Goal: Check status: Check status

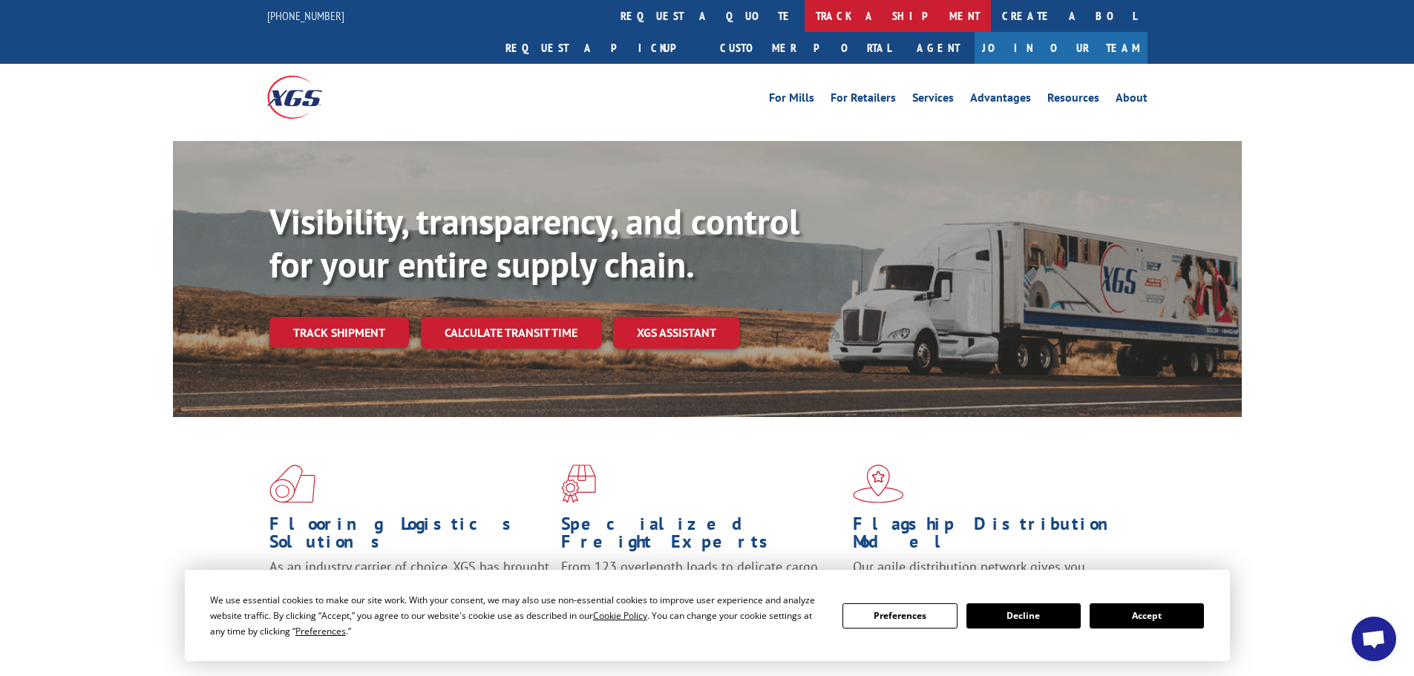
click at [805, 13] on link "track a shipment" at bounding box center [898, 16] width 186 height 32
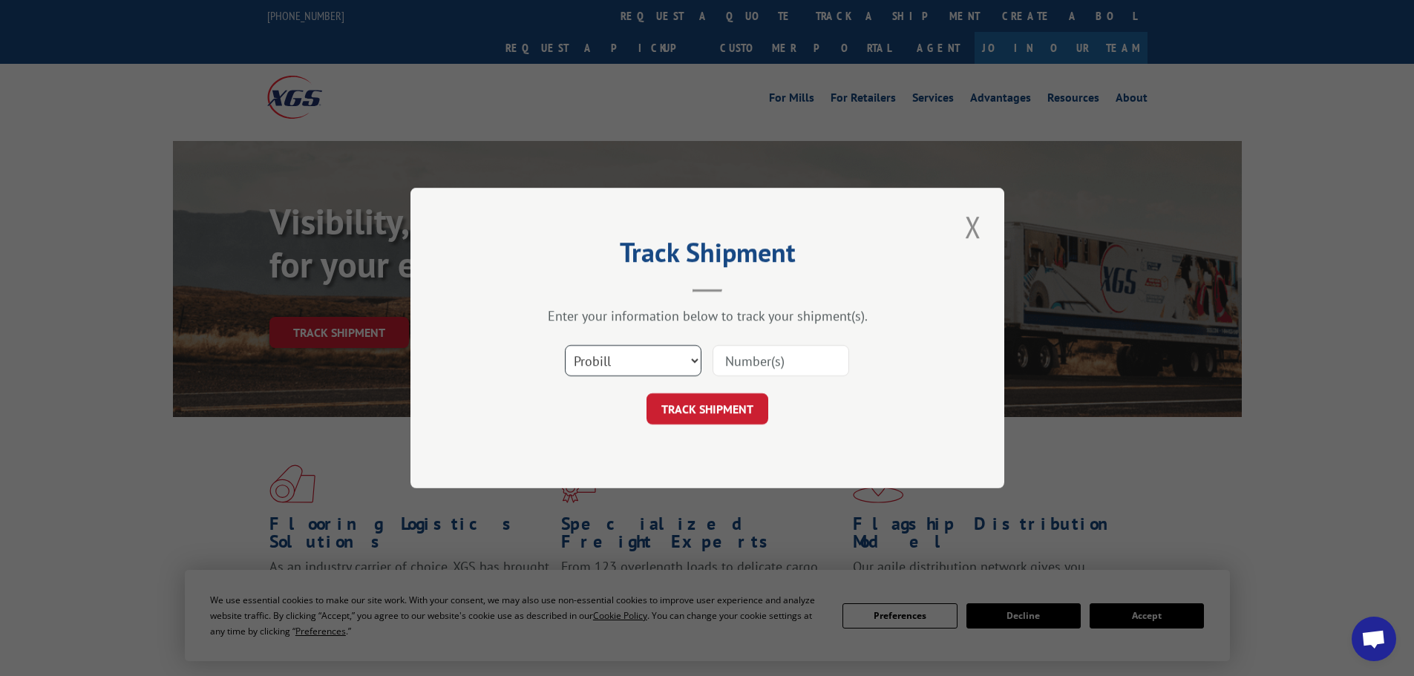
click at [627, 357] on select "Select category... Probill BOL PO" at bounding box center [633, 360] width 137 height 31
select select "bol"
click at [565, 345] on select "Select category... Probill BOL PO" at bounding box center [633, 360] width 137 height 31
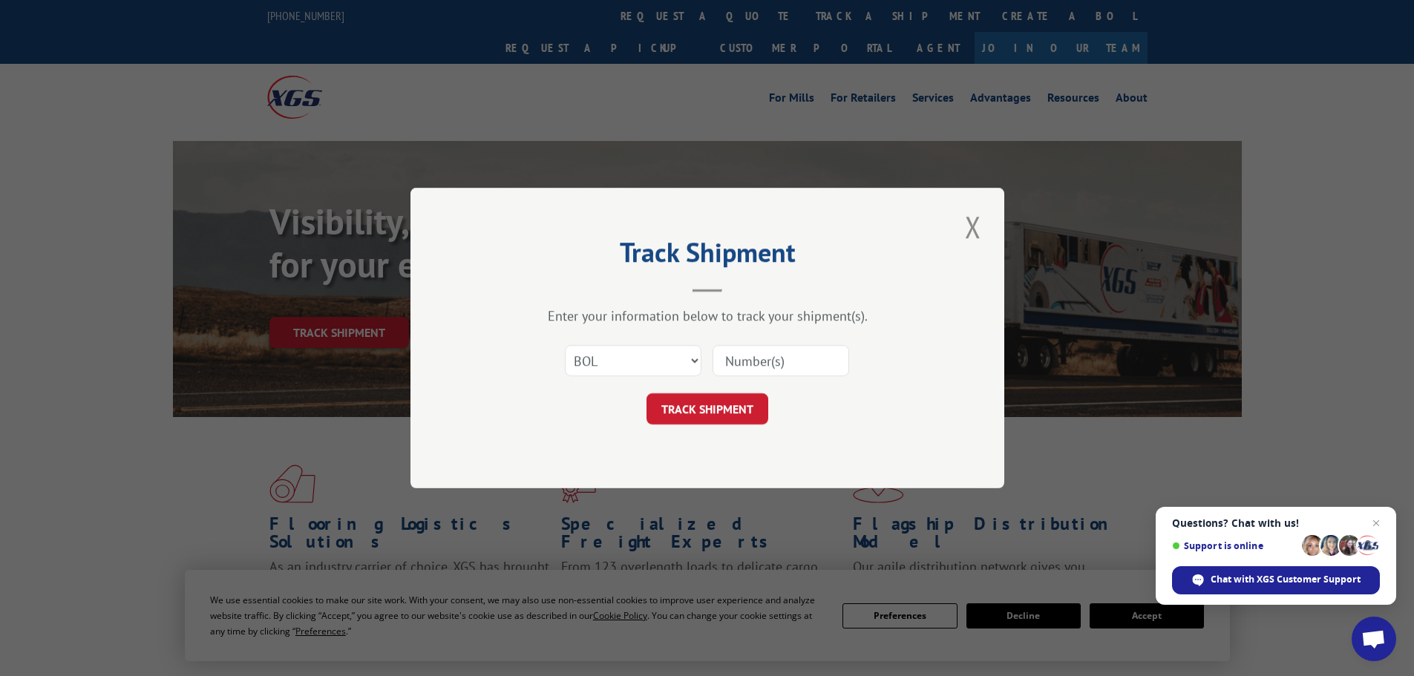
click at [750, 356] on input at bounding box center [781, 360] width 137 height 31
paste input "14380954"
type input "14380954"
click at [742, 404] on button "TRACK SHIPMENT" at bounding box center [707, 408] width 122 height 31
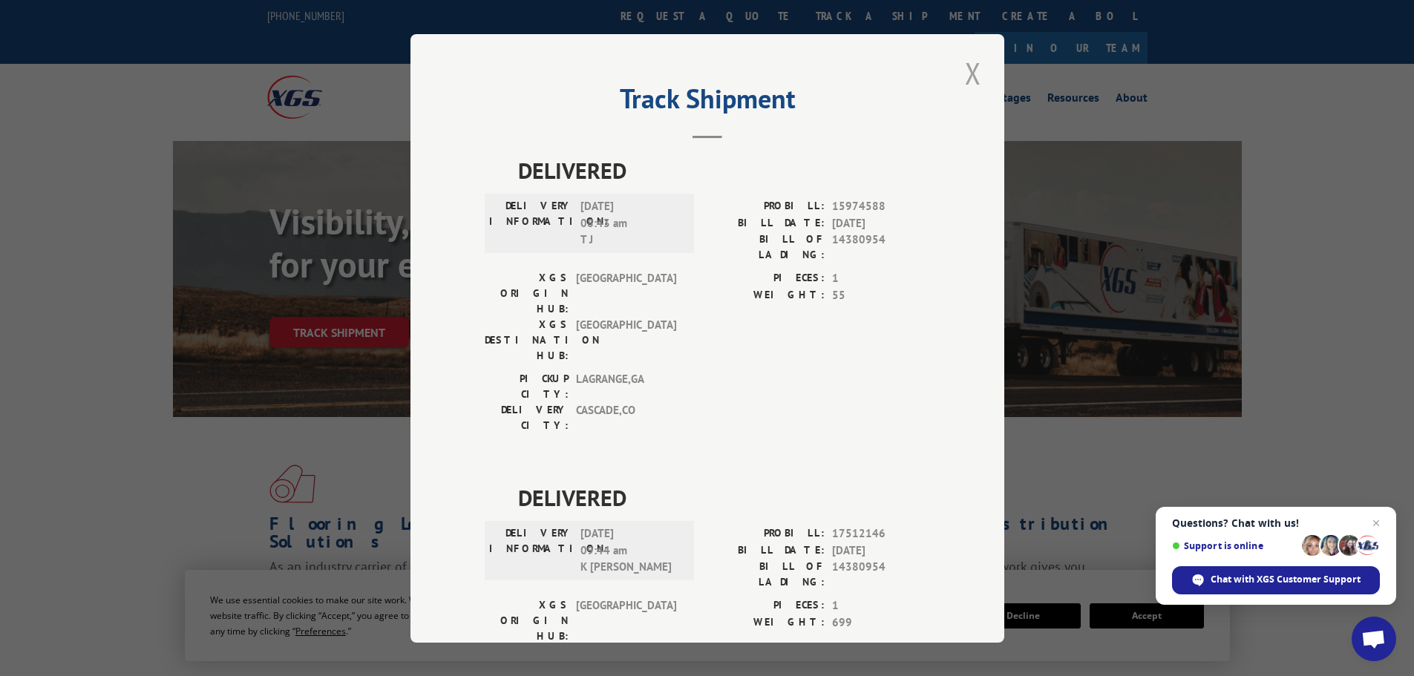
click at [975, 63] on button "Close modal" at bounding box center [972, 73] width 25 height 41
